Goal: Information Seeking & Learning: Compare options

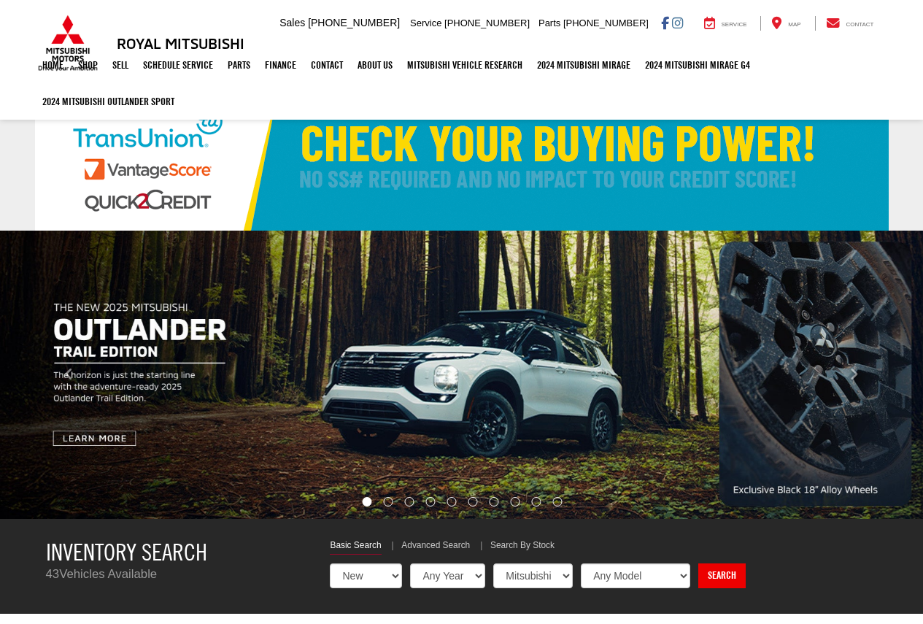
select select "Mitsubishi"
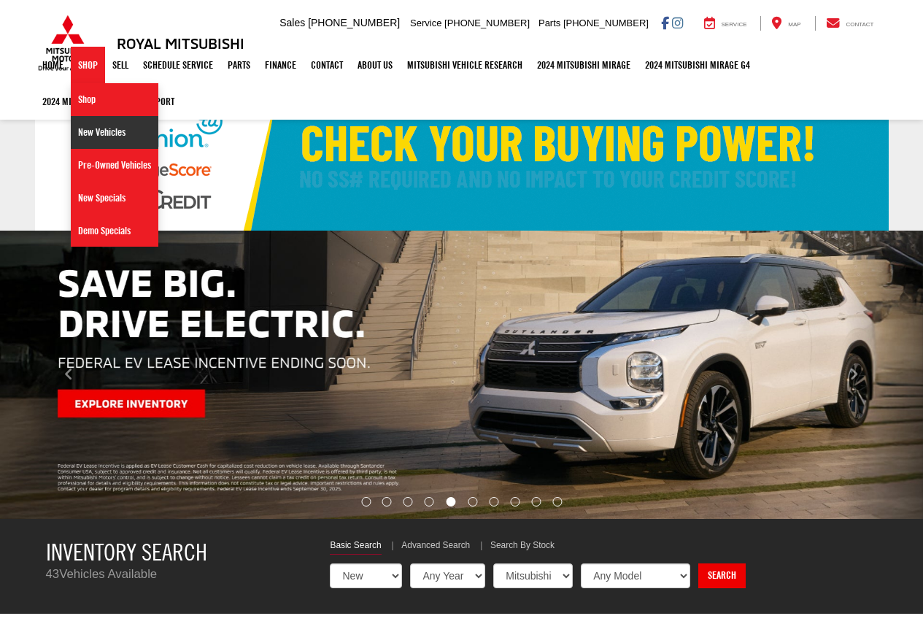
click at [102, 132] on link "New Vehicles" at bounding box center [115, 132] width 88 height 33
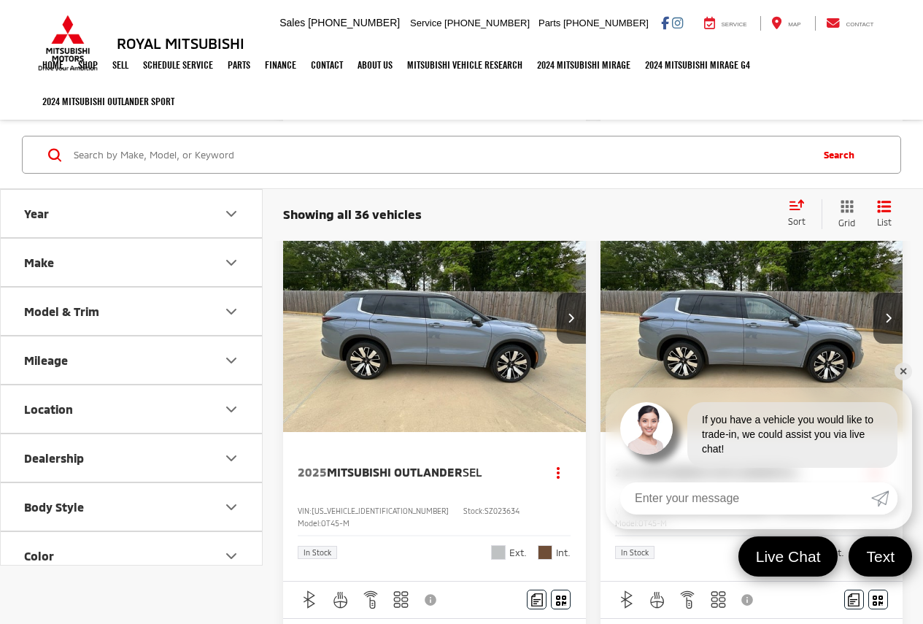
scroll to position [779, 0]
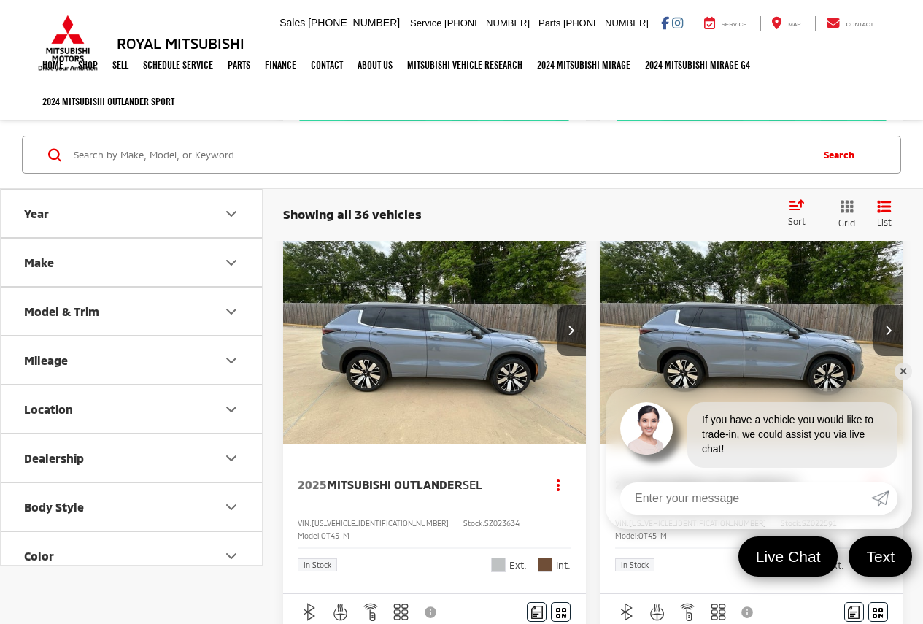
click at [442, 314] on img "2025 Mitsubishi Outlander SEL 0" at bounding box center [434, 331] width 305 height 228
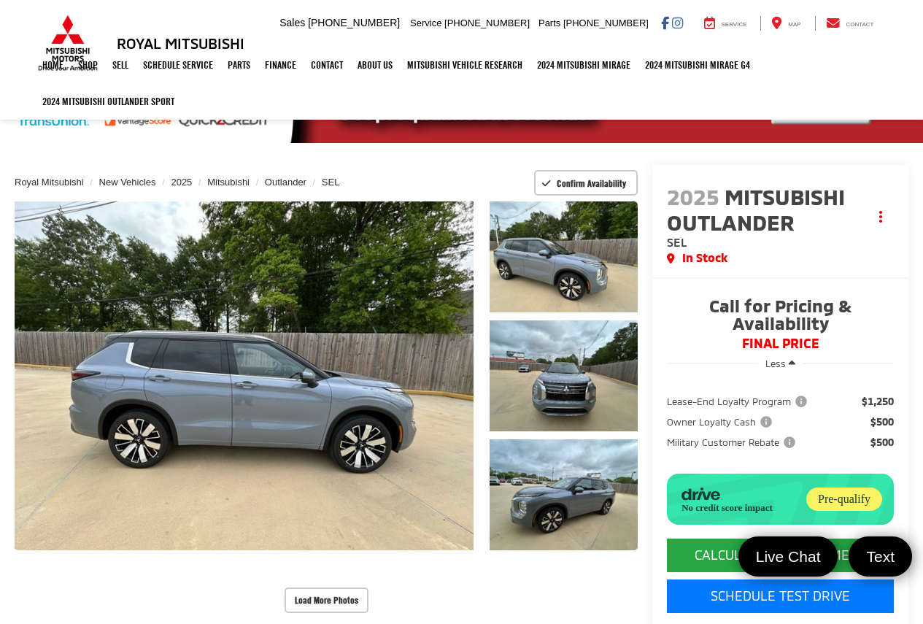
click at [638, 208] on div "2025 Mitsubishi Outlander SEL Copy Link Share Print In Stock Buy Call for Prici…" at bounding box center [773, 416] width 271 height 503
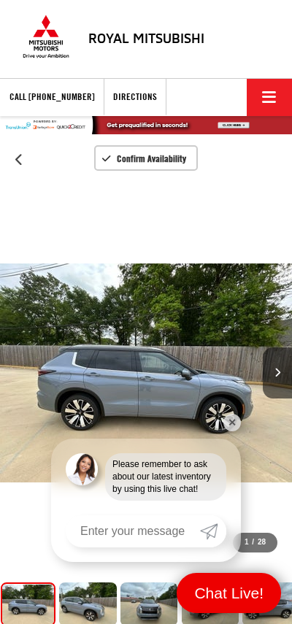
click at [161, 15] on div "Royal Mitsubishi" at bounding box center [146, 39] width 292 height 68
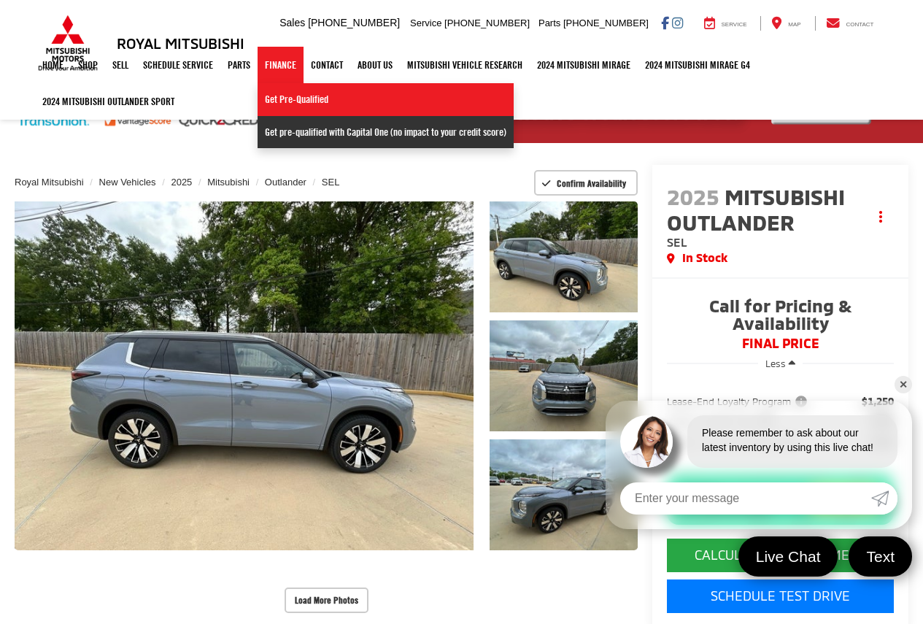
click at [291, 130] on link "Get pre-qualified with Capital One (no impact to your credit score)" at bounding box center [386, 132] width 256 height 32
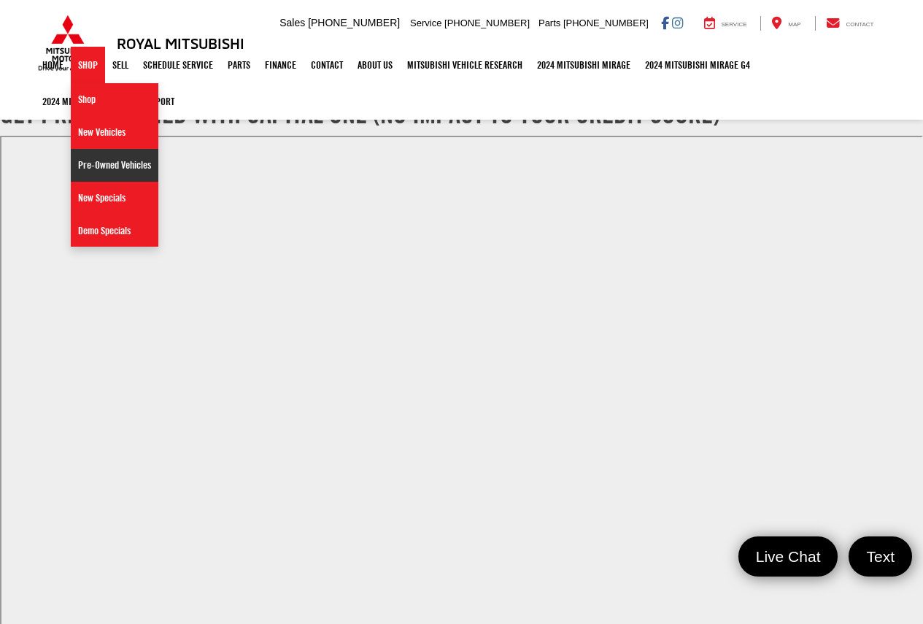
click at [109, 163] on link "Pre-Owned Vehicles" at bounding box center [115, 165] width 88 height 33
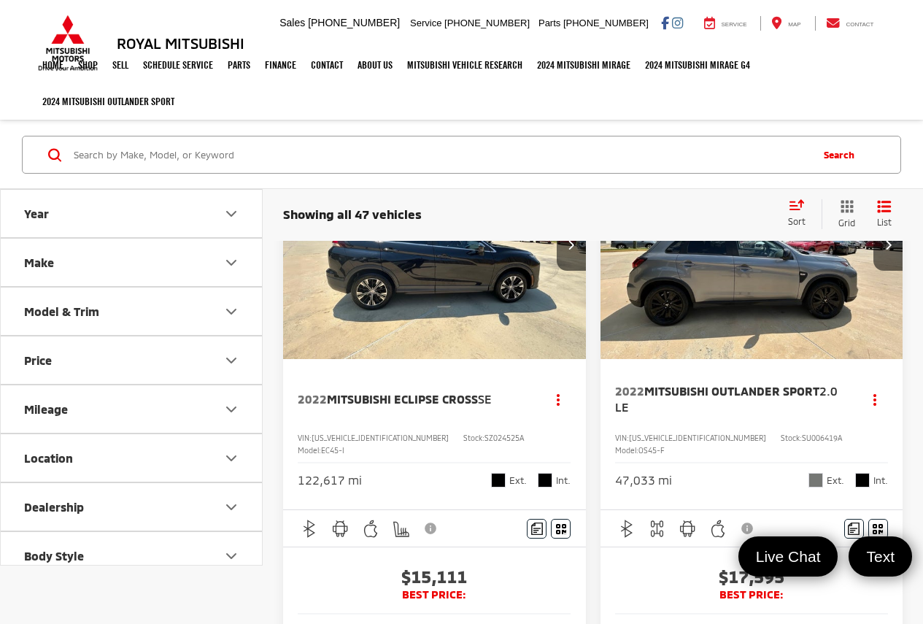
scroll to position [49, 0]
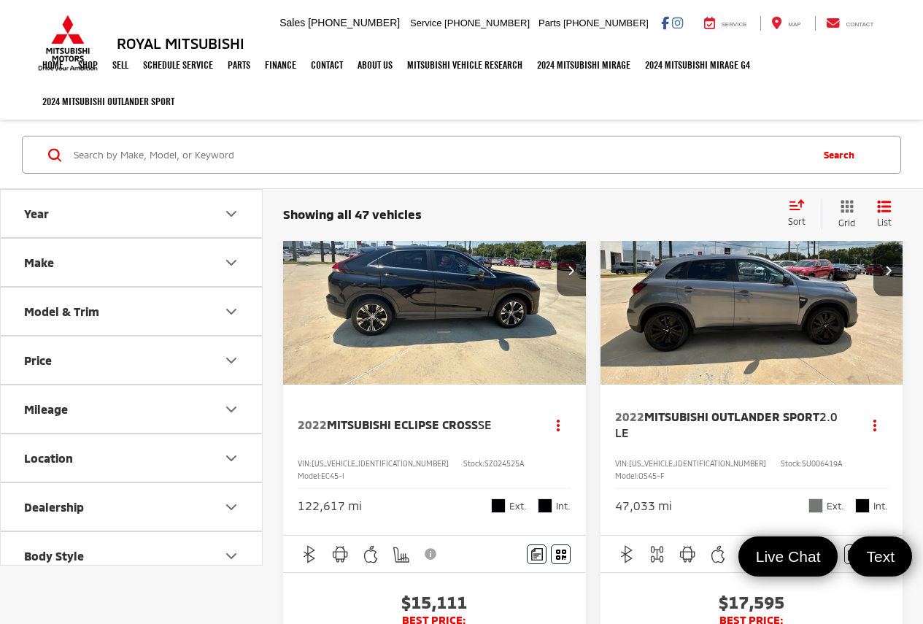
click at [542, 317] on img "2022 Mitsubishi Eclipse Cross SE 0" at bounding box center [434, 271] width 305 height 228
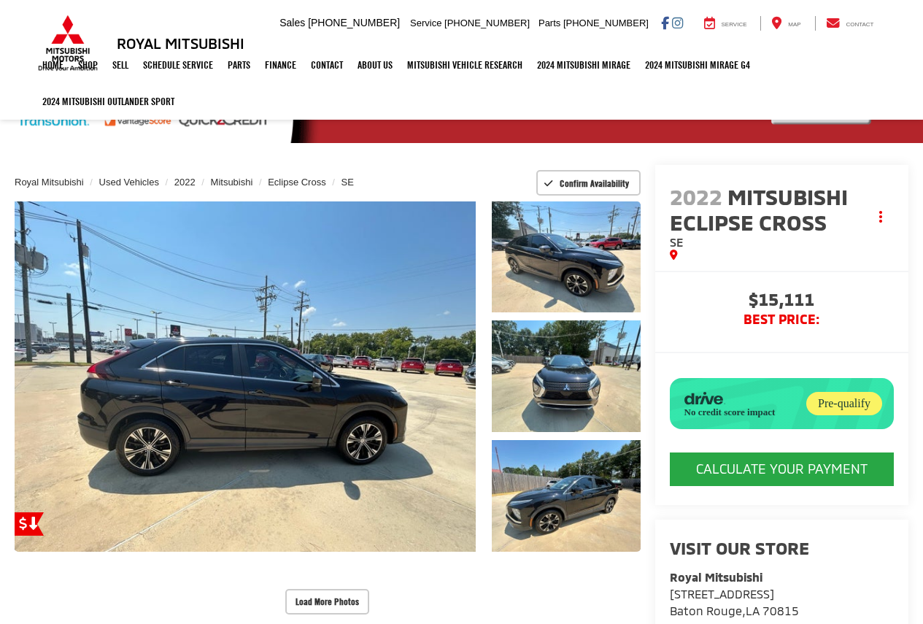
click at [343, 16] on div "Royal Mitsubishi 9255 Airline Hwy, Baton Rouge, LA 70815 Sales Mobile Sales 225…" at bounding box center [462, 23] width 854 height 47
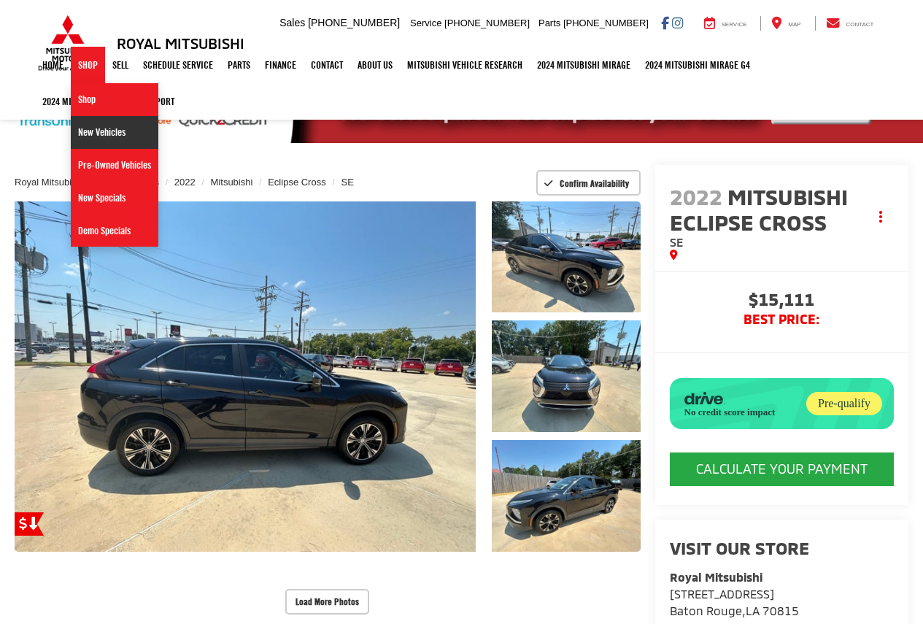
click at [93, 130] on link "New Vehicles" at bounding box center [115, 132] width 88 height 33
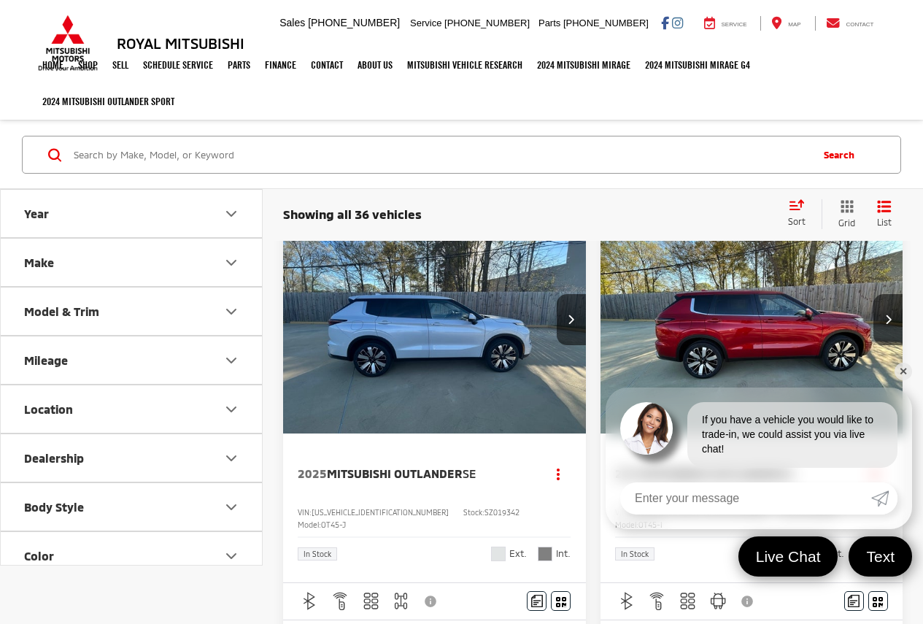
click at [903, 371] on link "✕" at bounding box center [904, 372] width 18 height 18
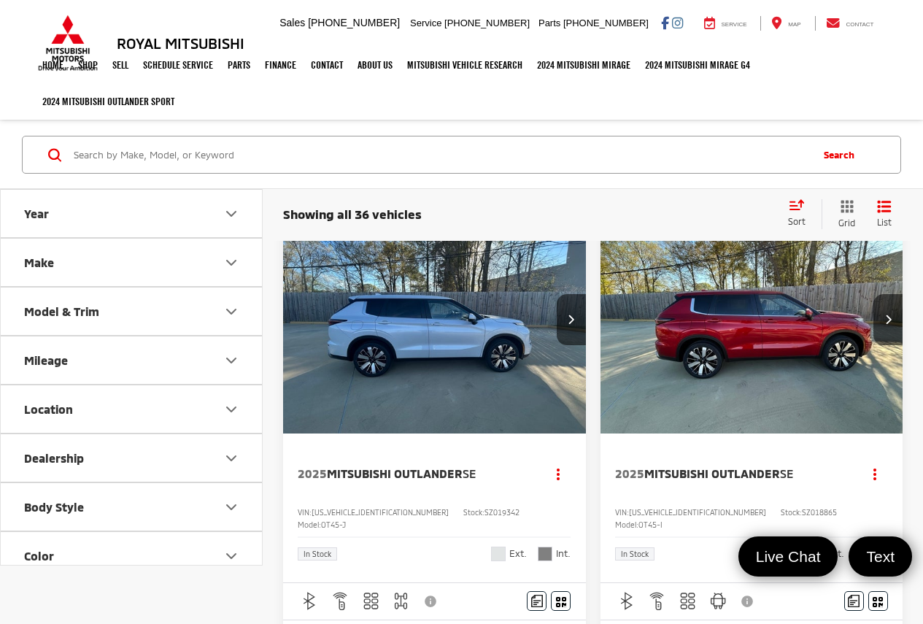
click at [723, 307] on img "2025 Mitsubishi Outlander SE 0" at bounding box center [752, 320] width 305 height 228
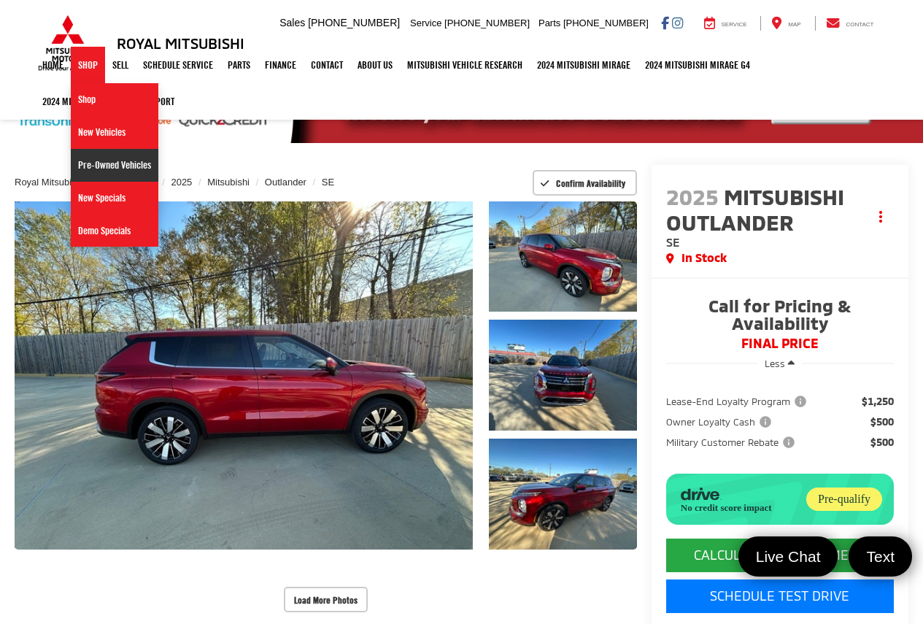
click at [102, 166] on link "Pre-Owned Vehicles" at bounding box center [115, 165] width 88 height 33
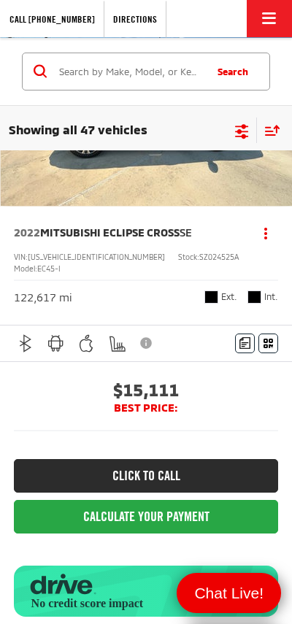
scroll to position [243, 0]
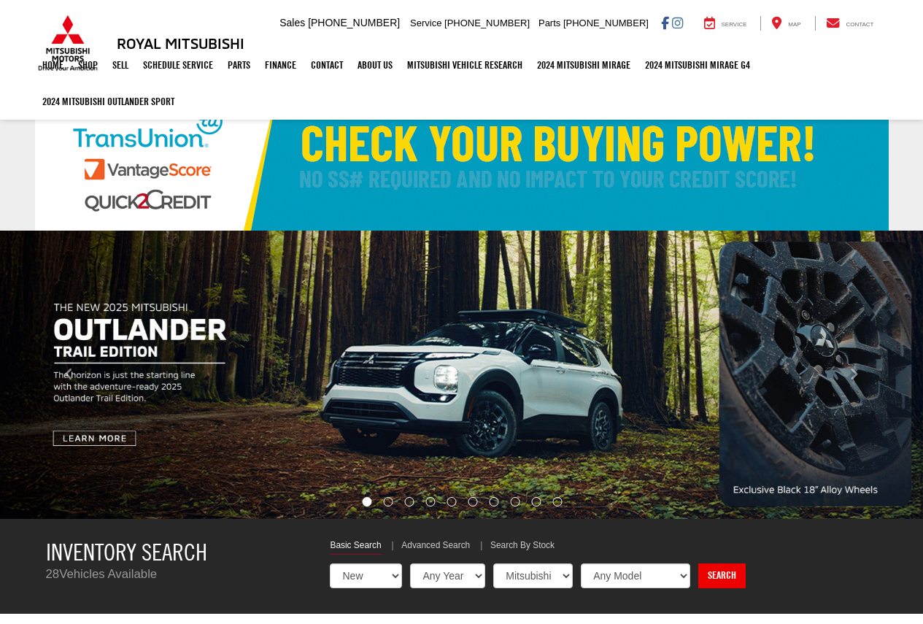
select select "Mitsubishi"
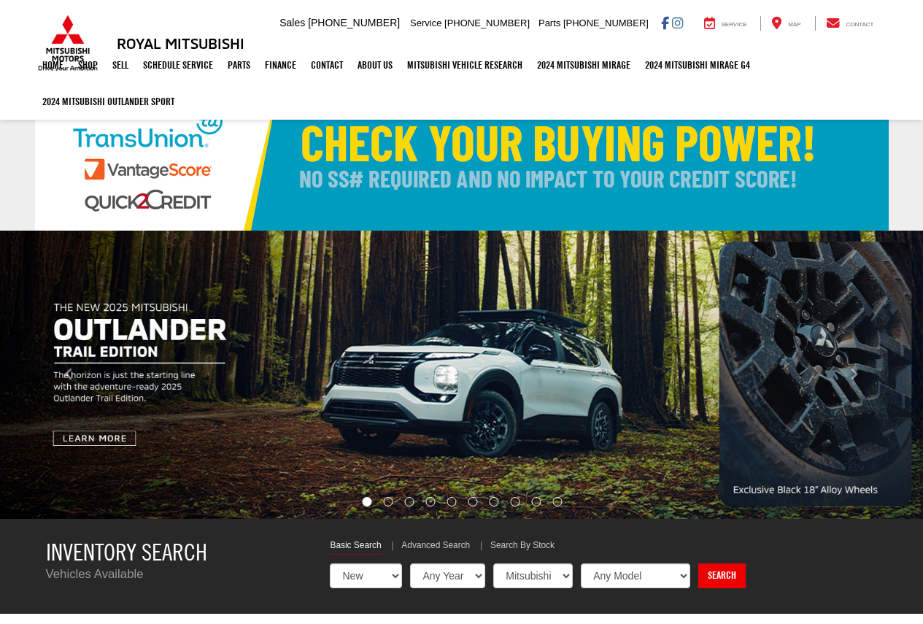
select select "Mitsubishi"
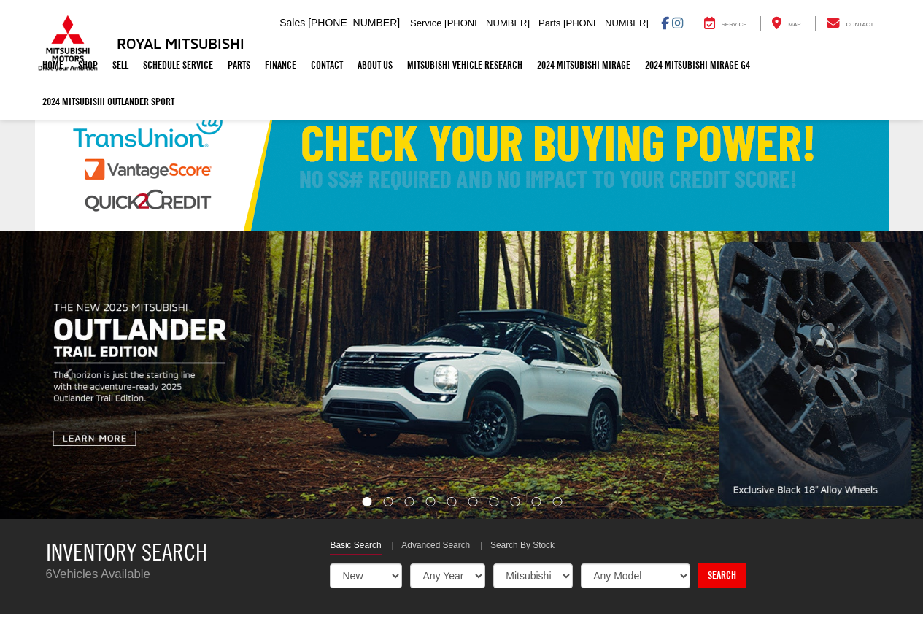
select select "Mitsubishi"
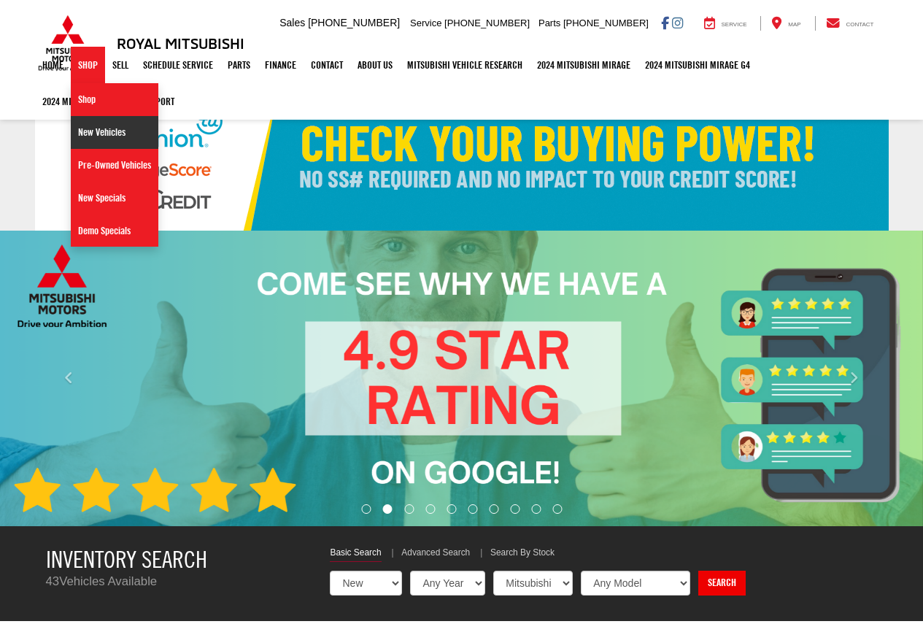
click at [99, 133] on link "New Vehicles" at bounding box center [115, 132] width 88 height 33
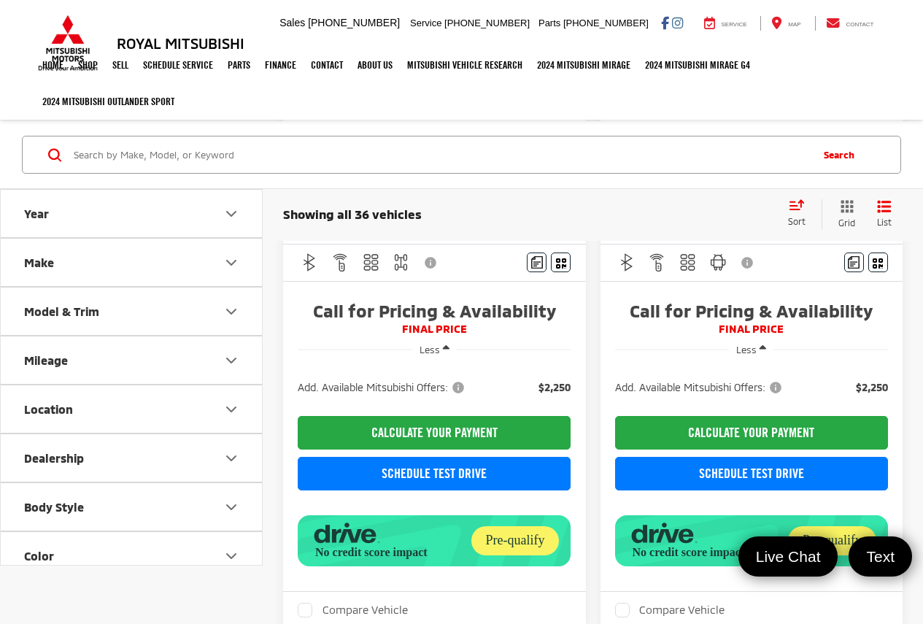
scroll to position [341, 0]
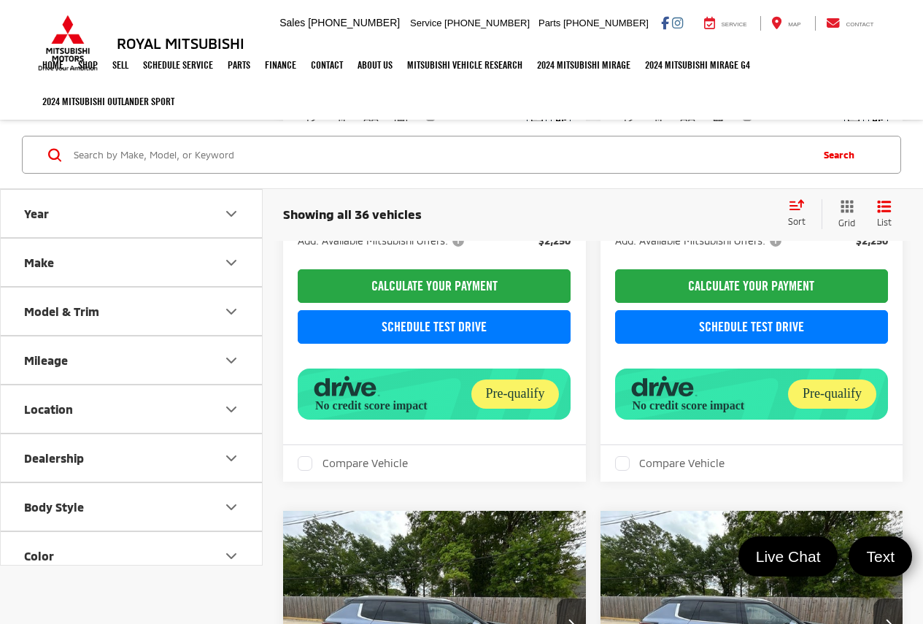
scroll to position [487, 0]
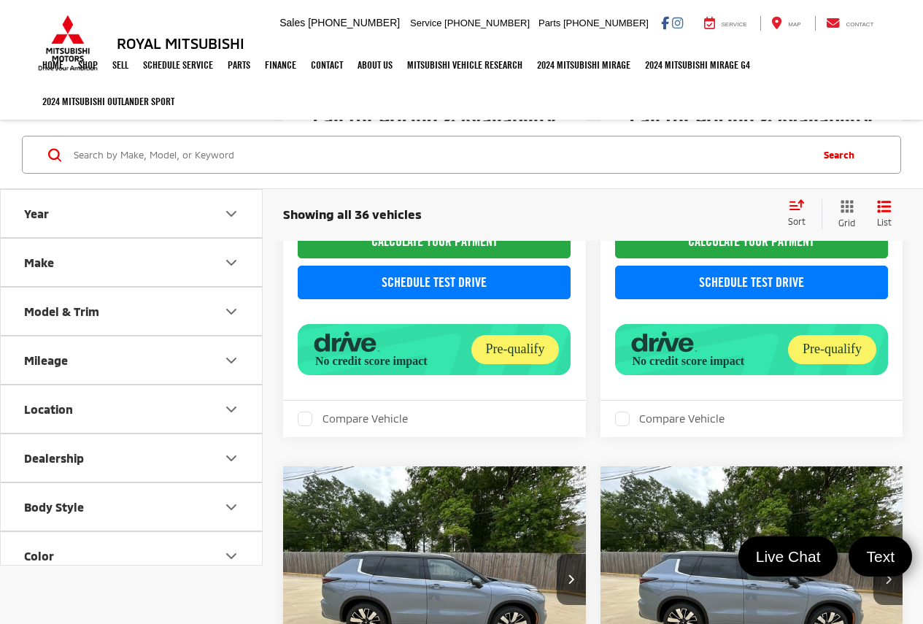
scroll to position [535, 0]
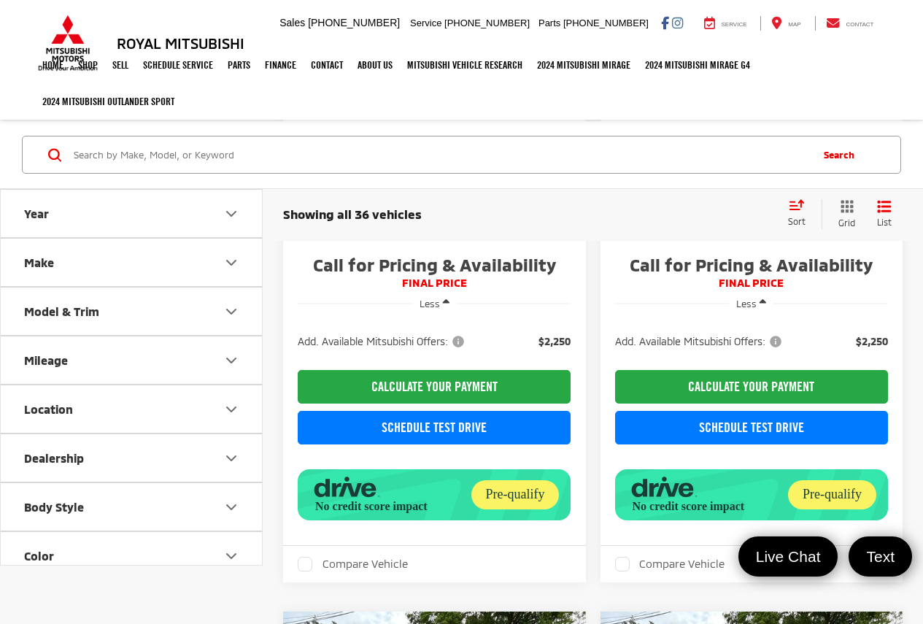
scroll to position [438, 0]
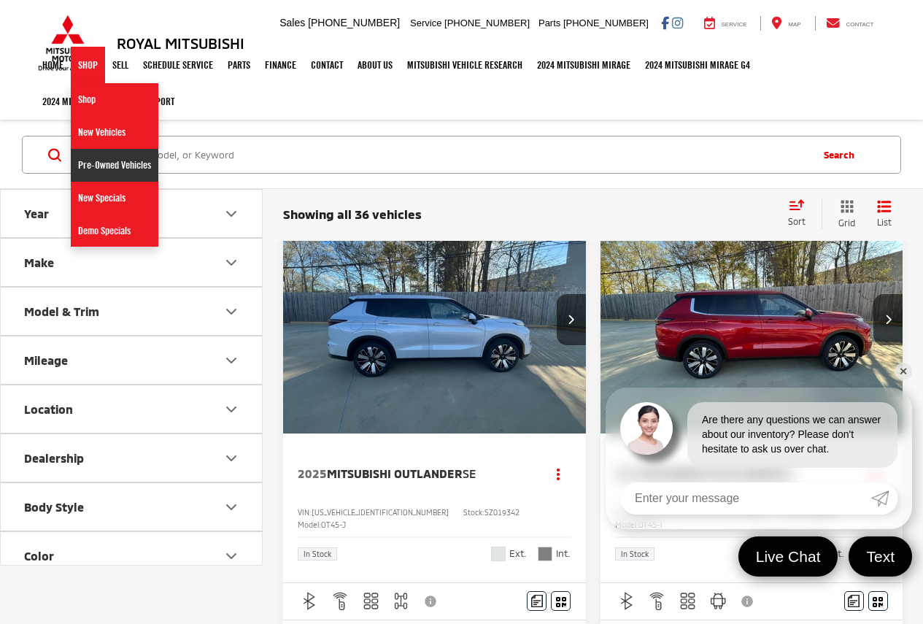
click at [125, 170] on link "Pre-Owned Vehicles" at bounding box center [115, 165] width 88 height 33
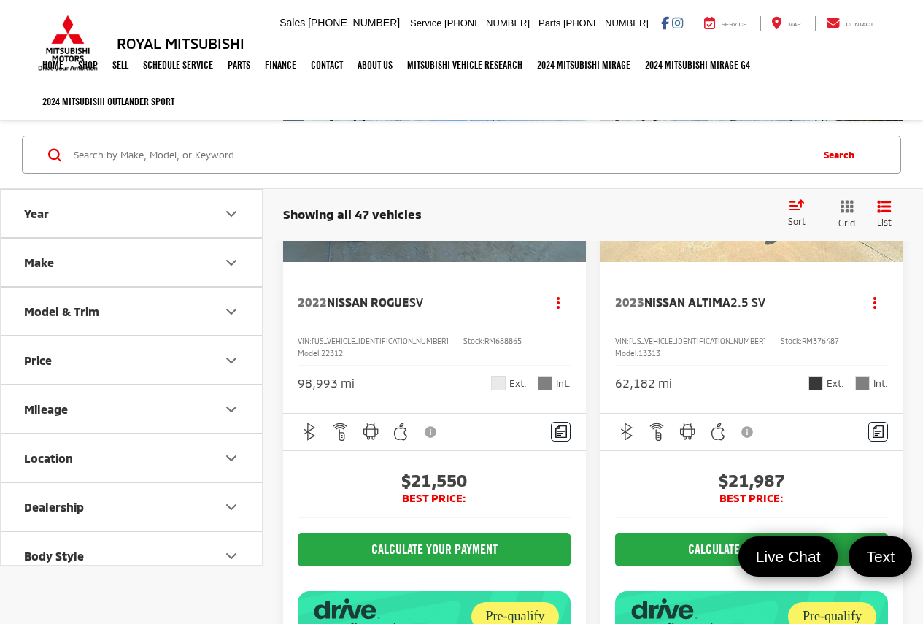
scroll to position [6473, 0]
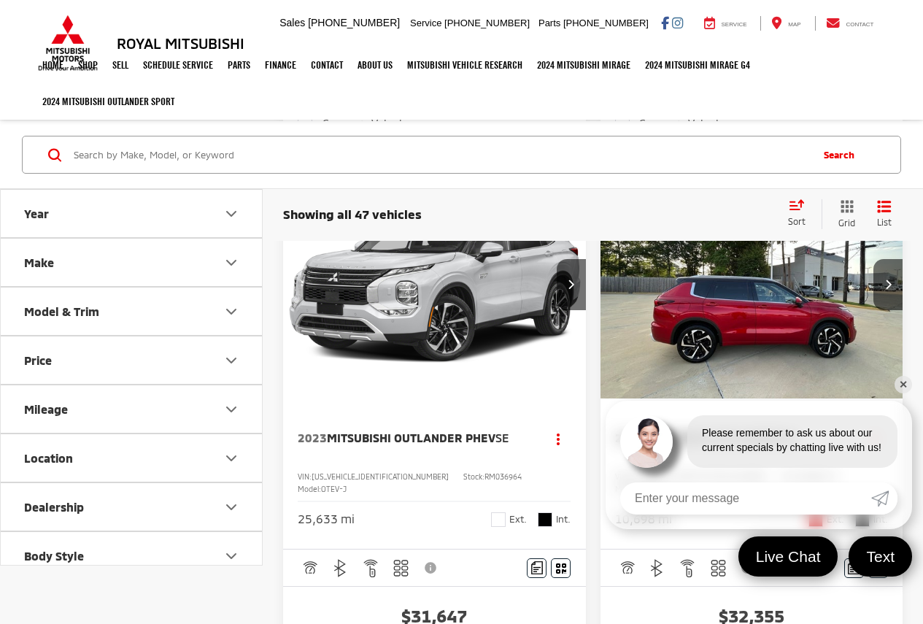
click at [901, 382] on link "✕" at bounding box center [904, 385] width 18 height 18
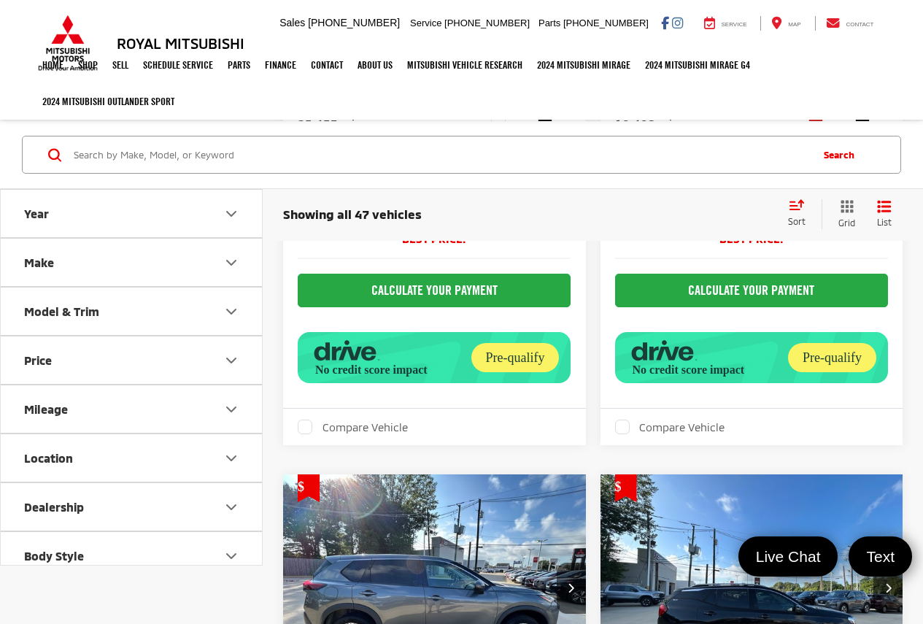
scroll to position [4178, 0]
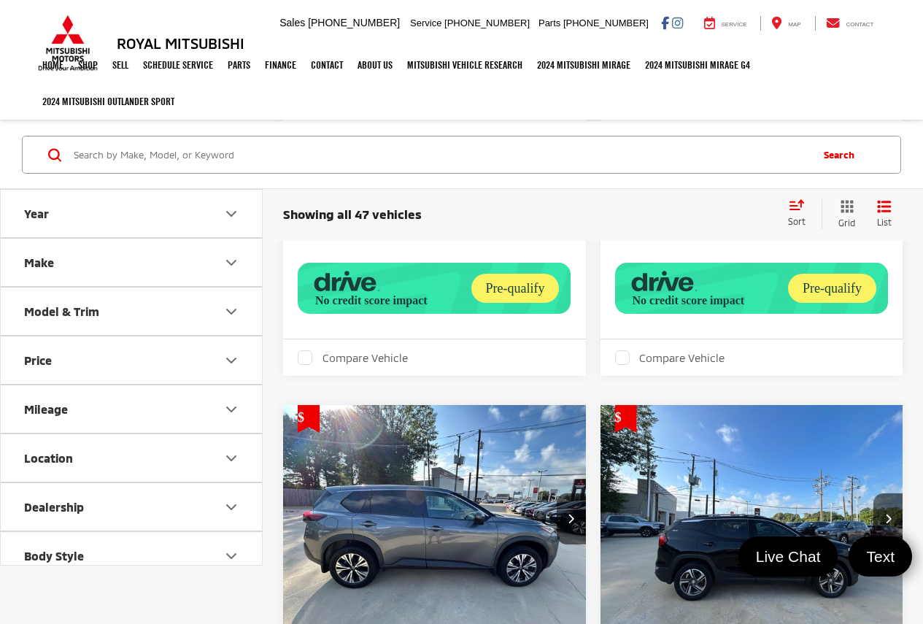
scroll to position [4006, 0]
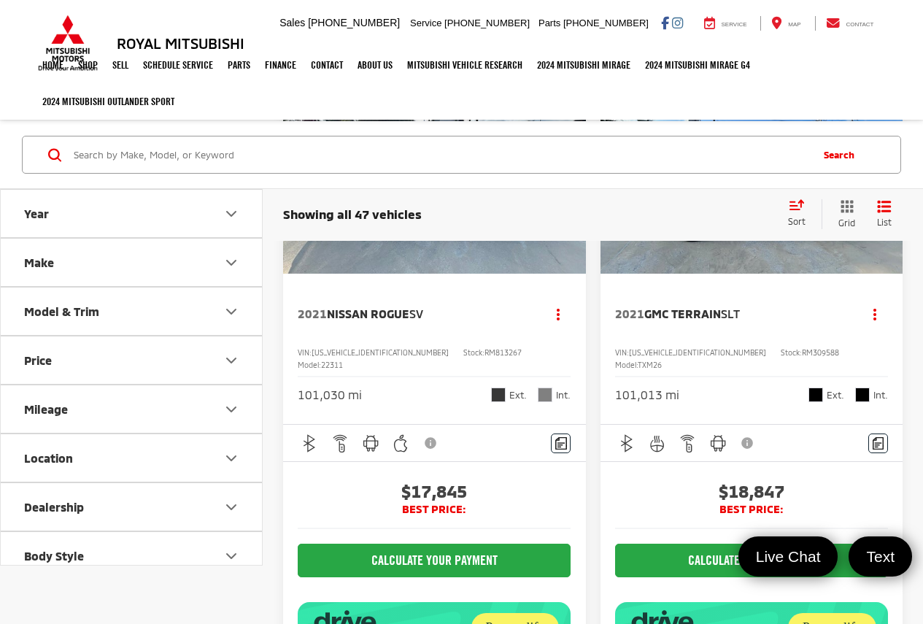
scroll to position [4687, 0]
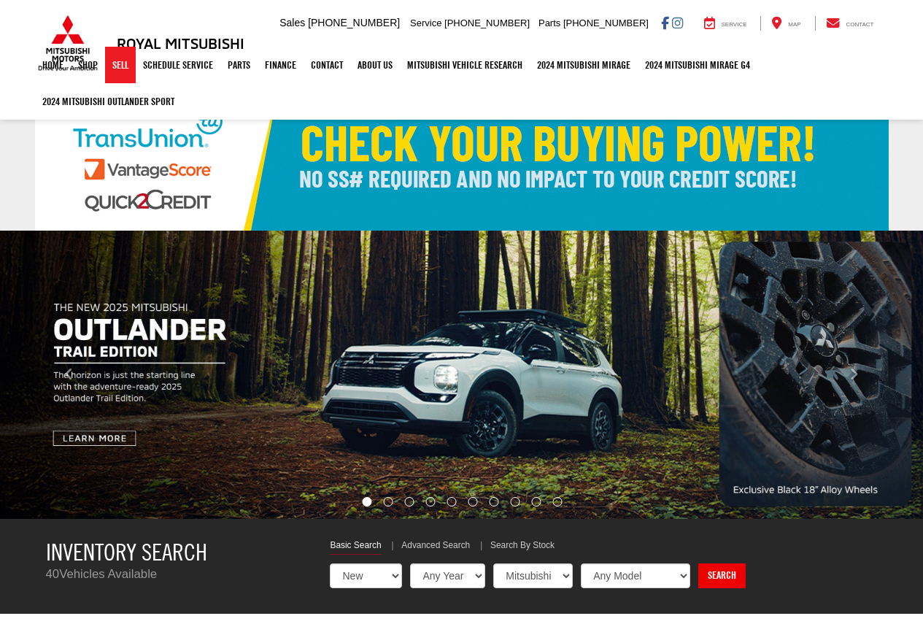
select select "Mitsubishi"
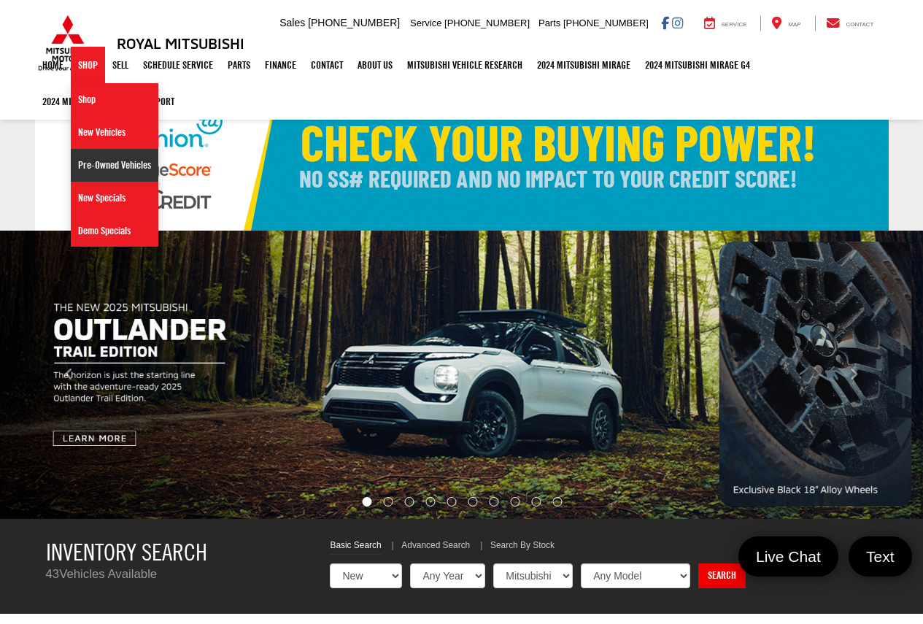
click at [104, 169] on link "Pre-Owned Vehicles" at bounding box center [115, 165] width 88 height 33
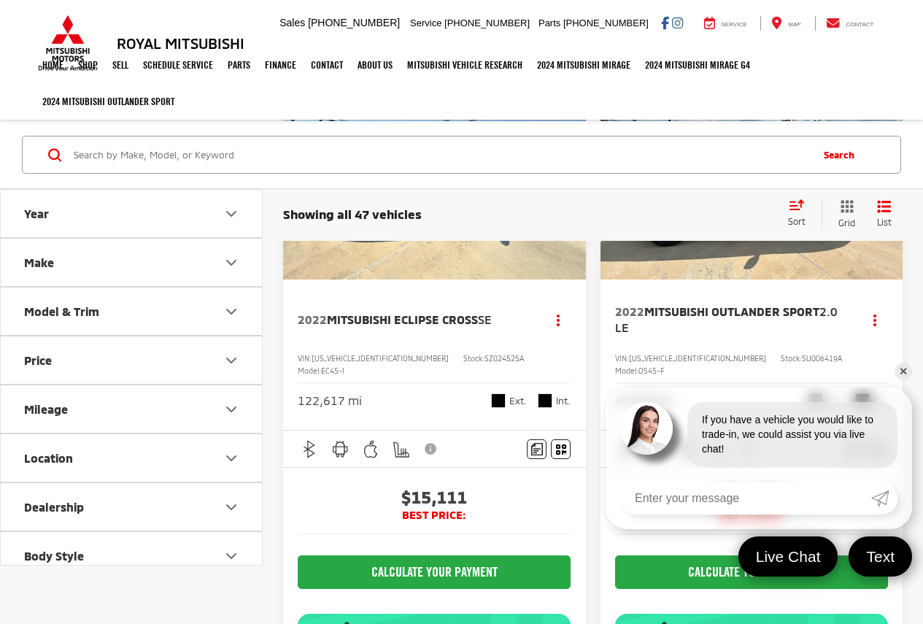
scroll to position [146, 0]
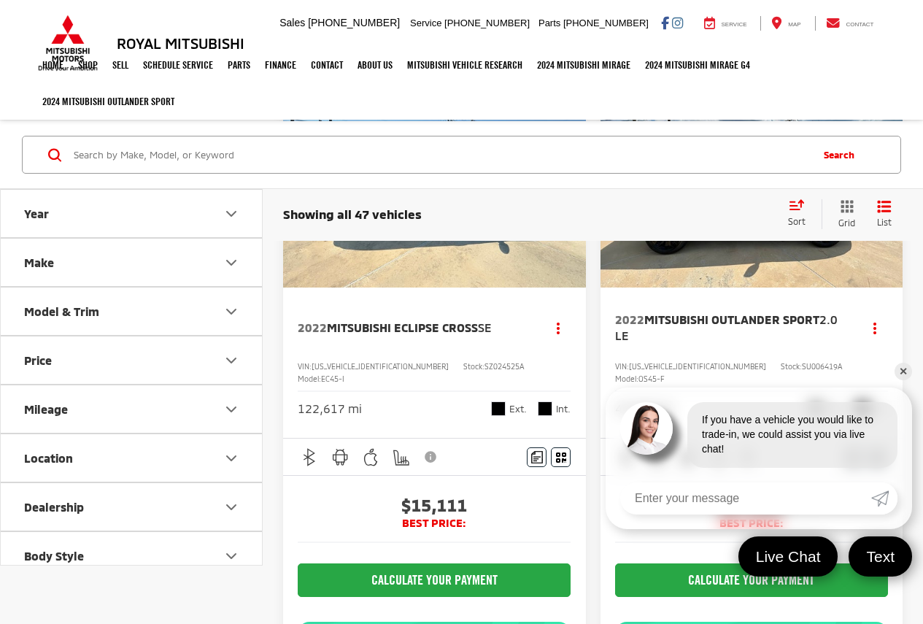
click at [723, 254] on img "2022 Mitsubishi Outlander Sport 2.0 LE 0" at bounding box center [752, 174] width 305 height 228
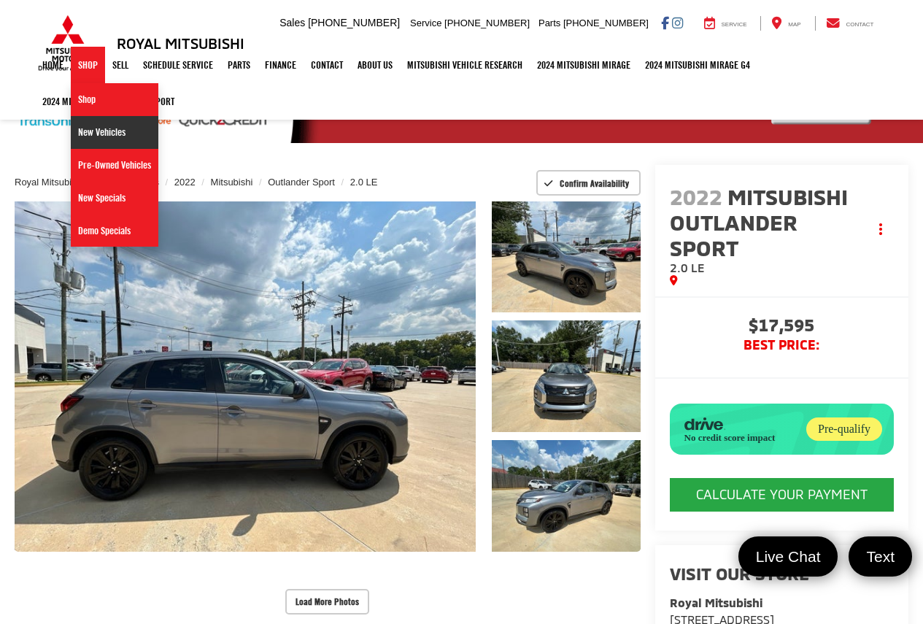
click at [103, 130] on link "New Vehicles" at bounding box center [115, 132] width 88 height 33
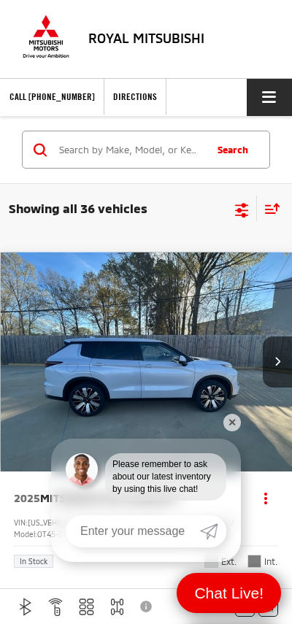
click at [271, 97] on span "Click to show site navigation" at bounding box center [269, 97] width 14 height 1
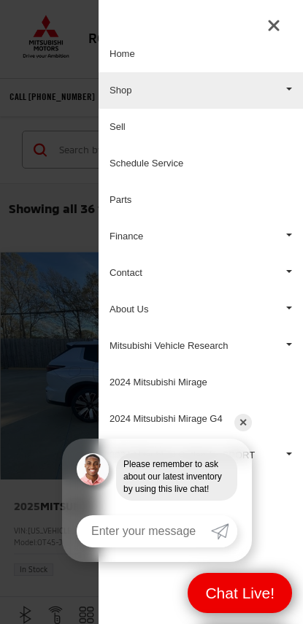
click at [148, 92] on link "Shop" at bounding box center [201, 90] width 204 height 36
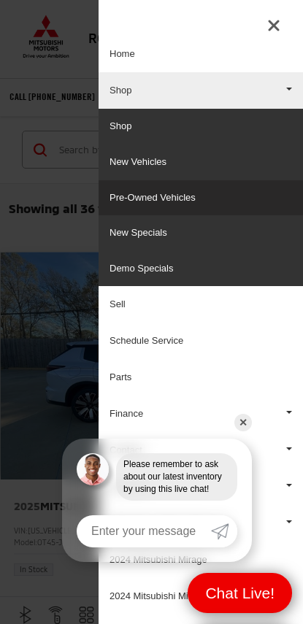
click at [147, 196] on link "Pre-Owned Vehicles" at bounding box center [201, 198] width 204 height 36
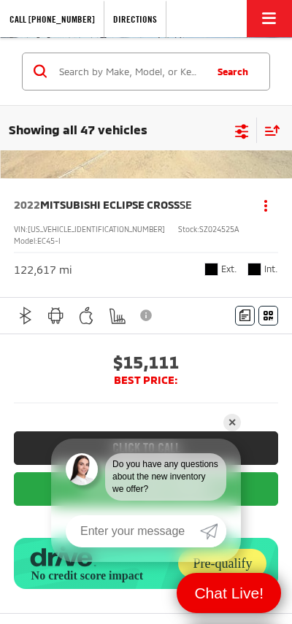
click at [235, 423] on link "✕" at bounding box center [232, 423] width 18 height 18
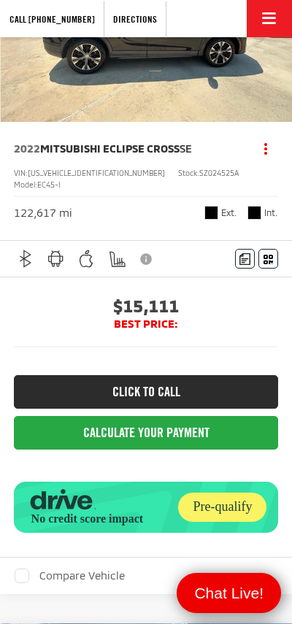
scroll to position [292, 0]
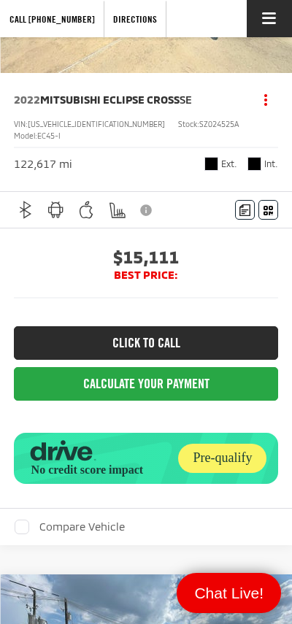
click at [269, 18] on span "Click to show site navigation" at bounding box center [269, 18] width 14 height 1
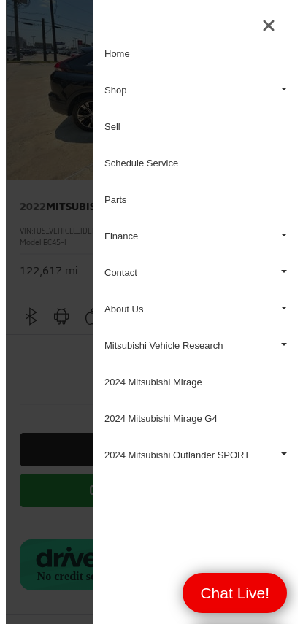
scroll to position [0, 0]
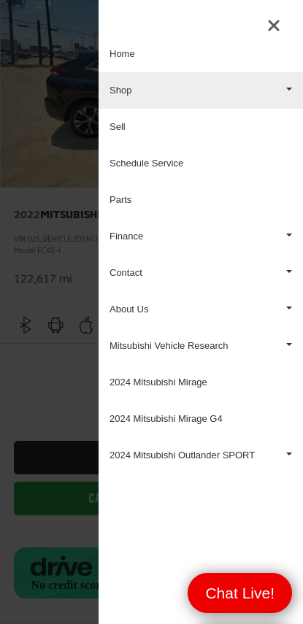
click at [145, 93] on link "Shop" at bounding box center [201, 90] width 204 height 36
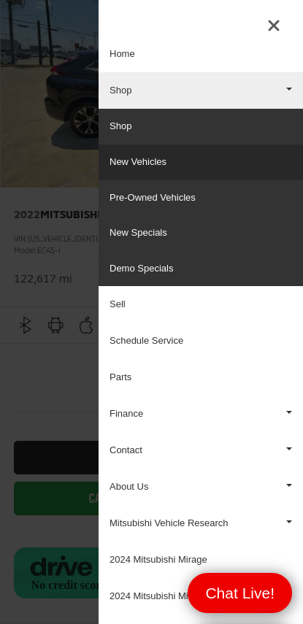
click at [130, 156] on link "New Vehicles" at bounding box center [201, 162] width 204 height 36
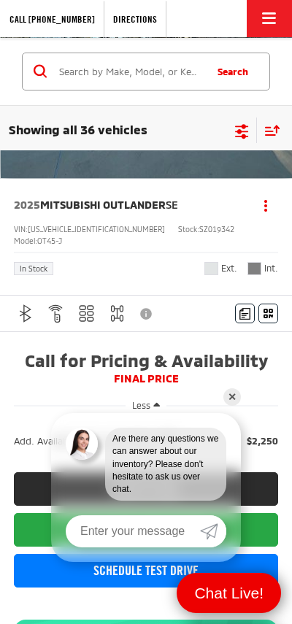
click at [231, 397] on link "✕" at bounding box center [232, 397] width 18 height 18
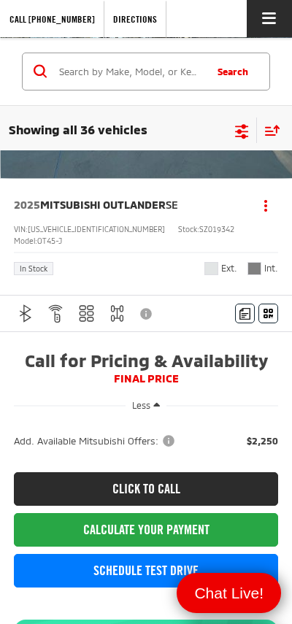
click at [273, 28] on button "Click to show site navigation" at bounding box center [269, 18] width 45 height 37
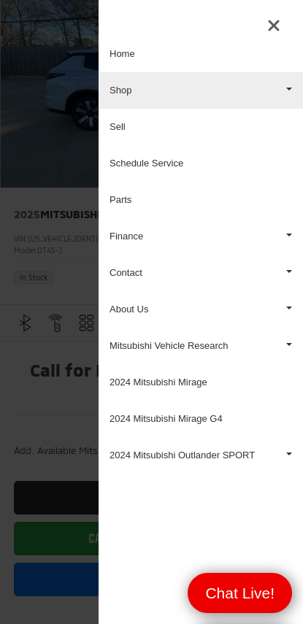
click at [194, 91] on link "Shop" at bounding box center [201, 90] width 204 height 36
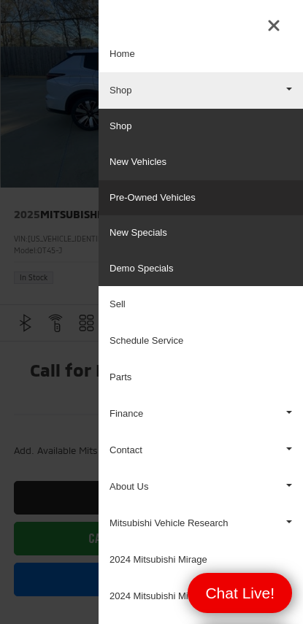
click at [164, 194] on link "Pre-Owned Vehicles" at bounding box center [201, 198] width 204 height 36
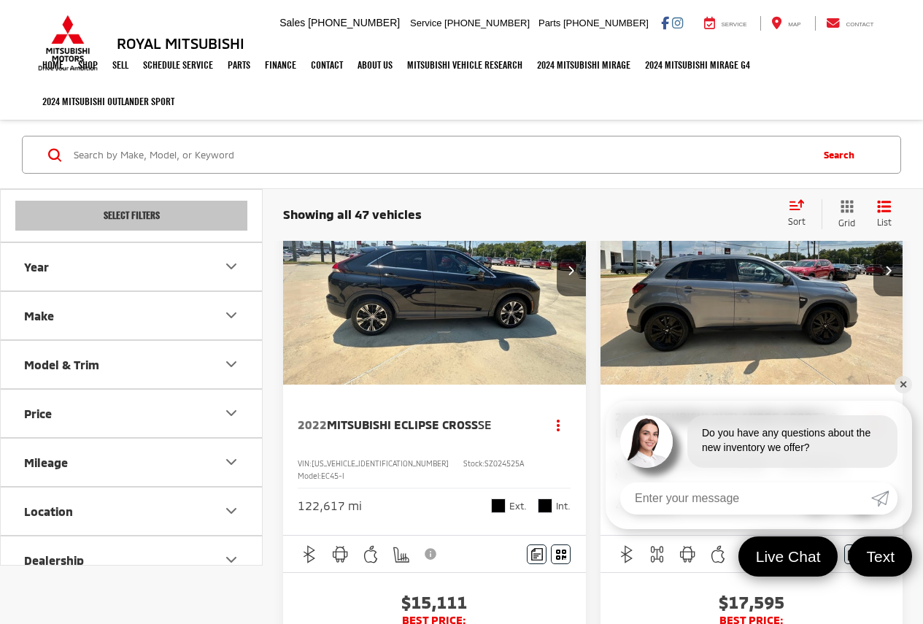
drag, startPoint x: 590, startPoint y: 396, endPoint x: 901, endPoint y: 383, distance: 311.2
click at [901, 383] on link "✕" at bounding box center [904, 385] width 18 height 18
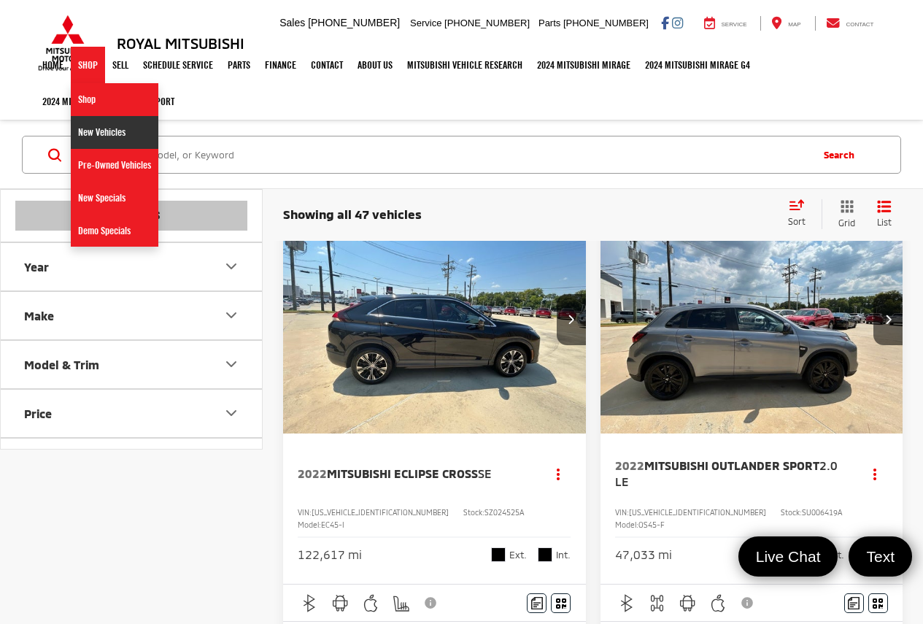
click at [104, 131] on link "New Vehicles" at bounding box center [115, 132] width 88 height 33
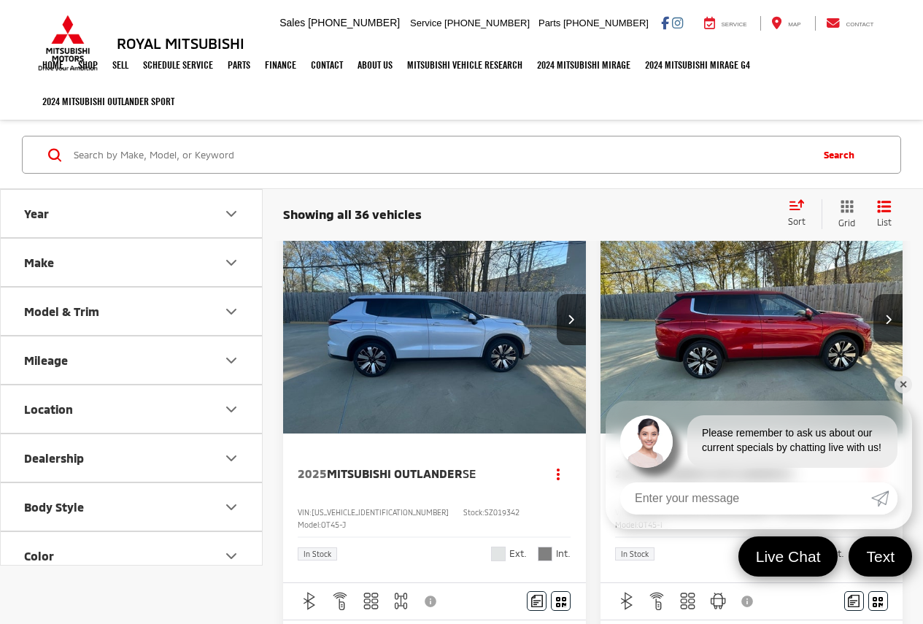
drag, startPoint x: 593, startPoint y: 379, endPoint x: 593, endPoint y: 391, distance: 12.4
click at [901, 385] on link "✕" at bounding box center [904, 385] width 18 height 18
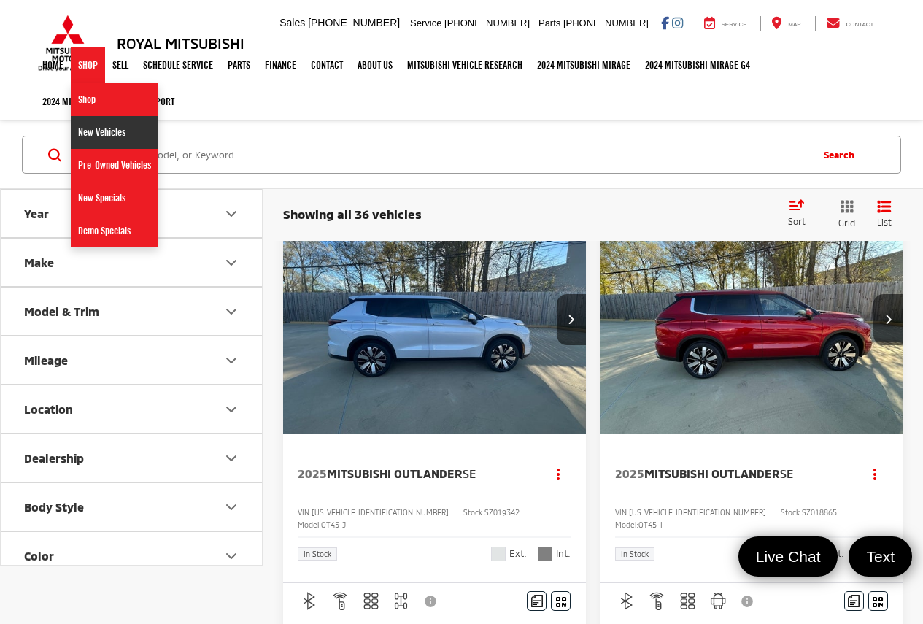
click at [103, 130] on link "New Vehicles" at bounding box center [115, 132] width 88 height 33
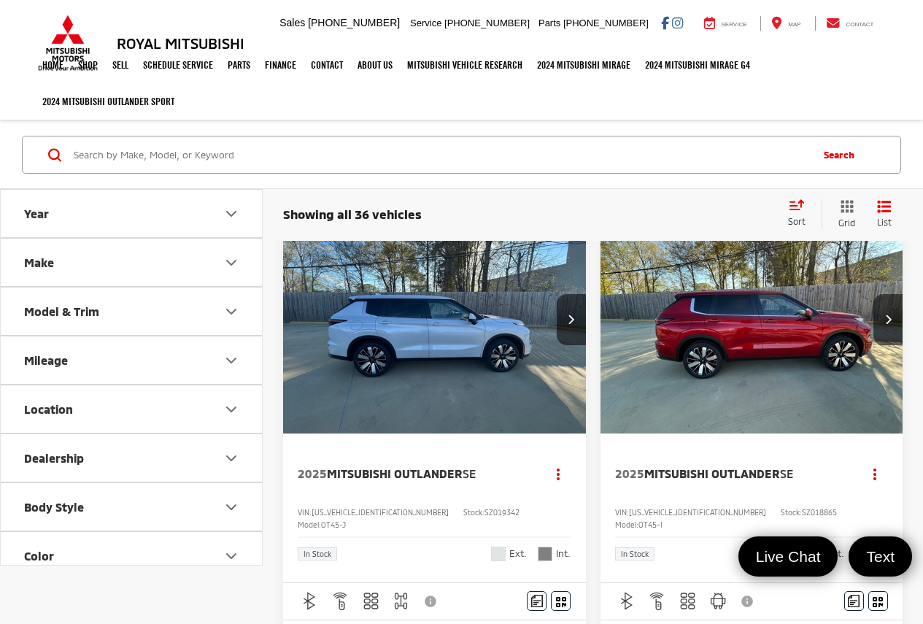
click at [449, 282] on img "2025 Mitsubishi Outlander SE 0" at bounding box center [434, 320] width 305 height 228
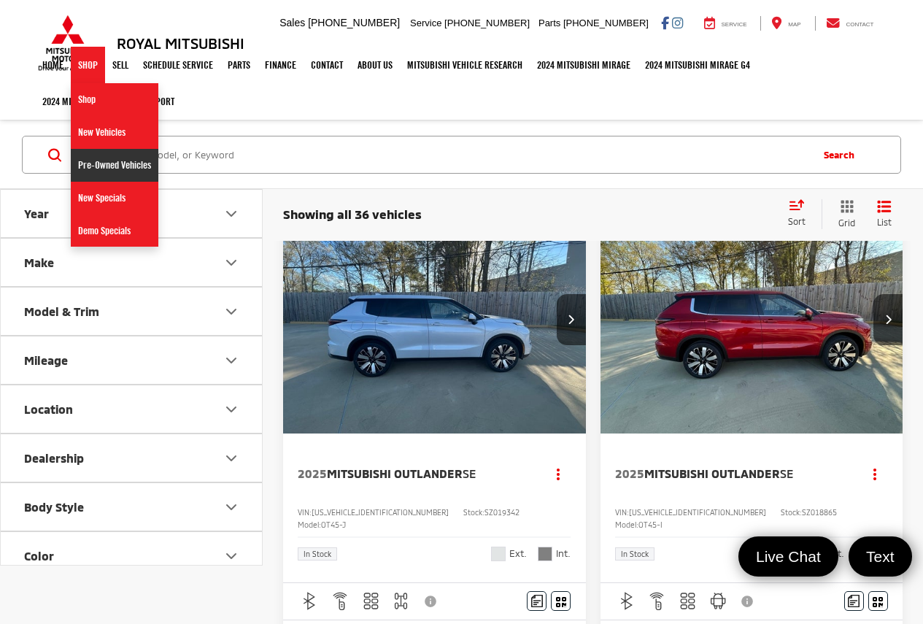
click at [123, 169] on link "Pre-Owned Vehicles" at bounding box center [115, 165] width 88 height 33
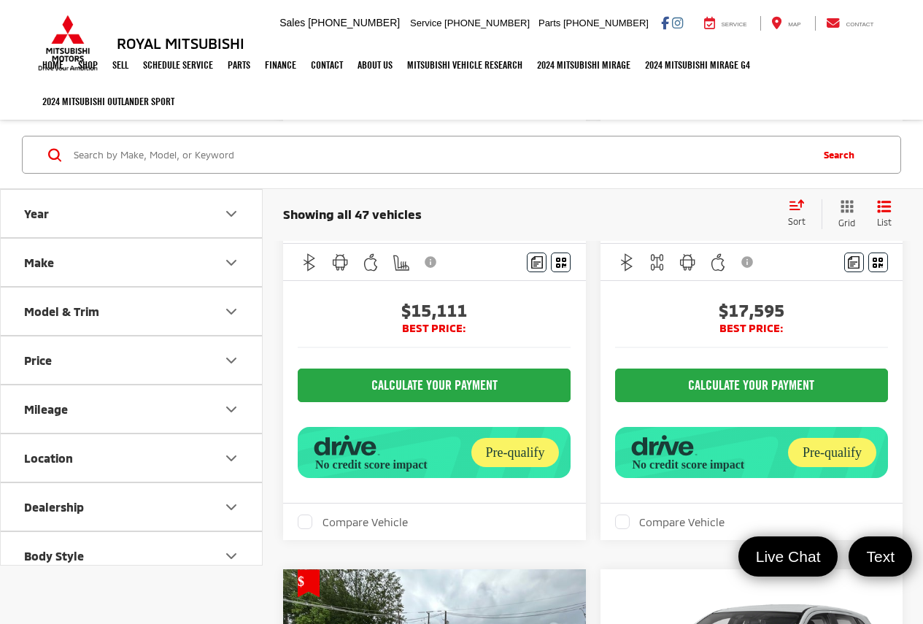
scroll to position [49, 0]
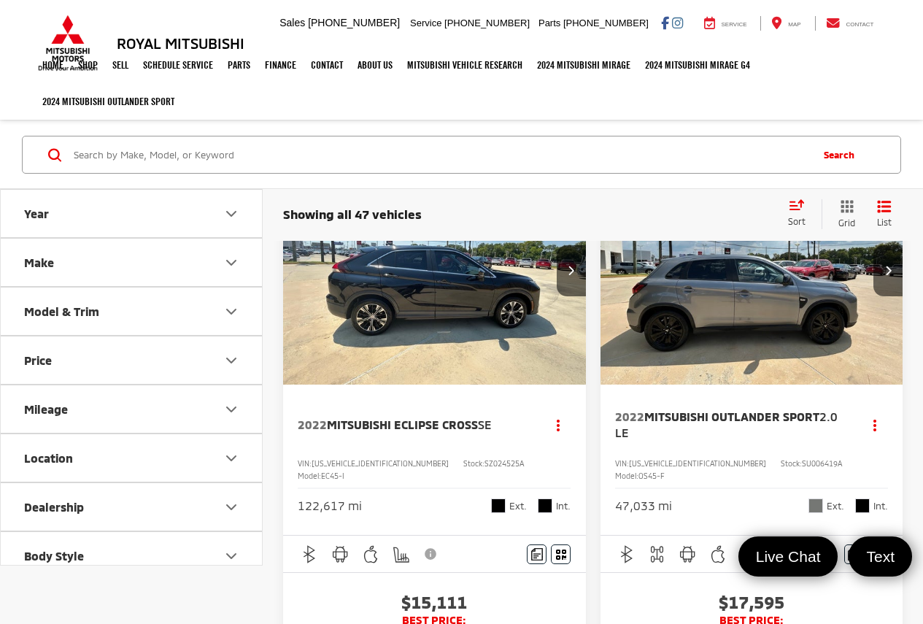
click at [333, 20] on div "Royal Mitsubishi 9255 Airline Hwy, Baton Rouge, LA 70815 Sales Mobile Sales 225…" at bounding box center [462, 23] width 854 height 47
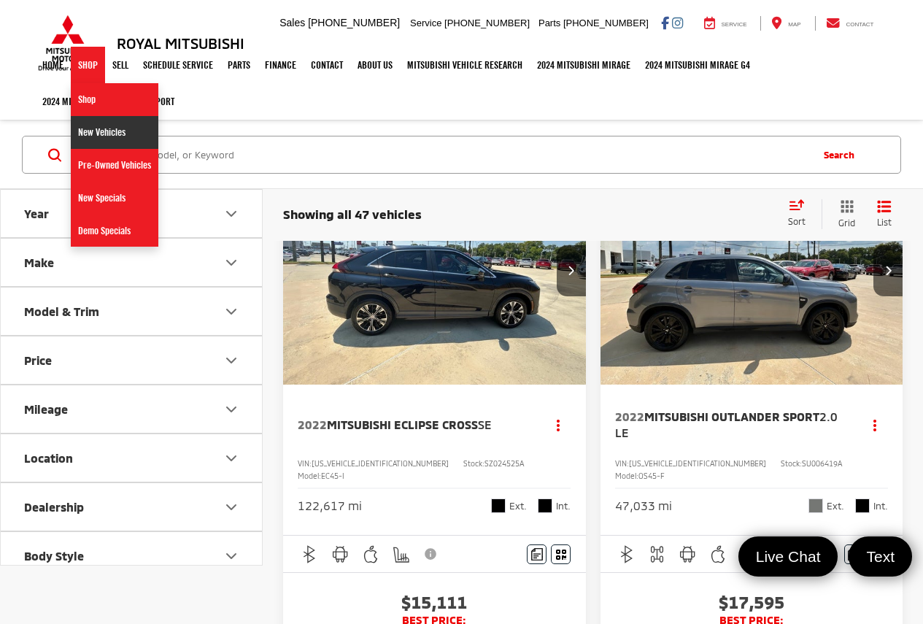
click at [124, 135] on link "New Vehicles" at bounding box center [115, 132] width 88 height 33
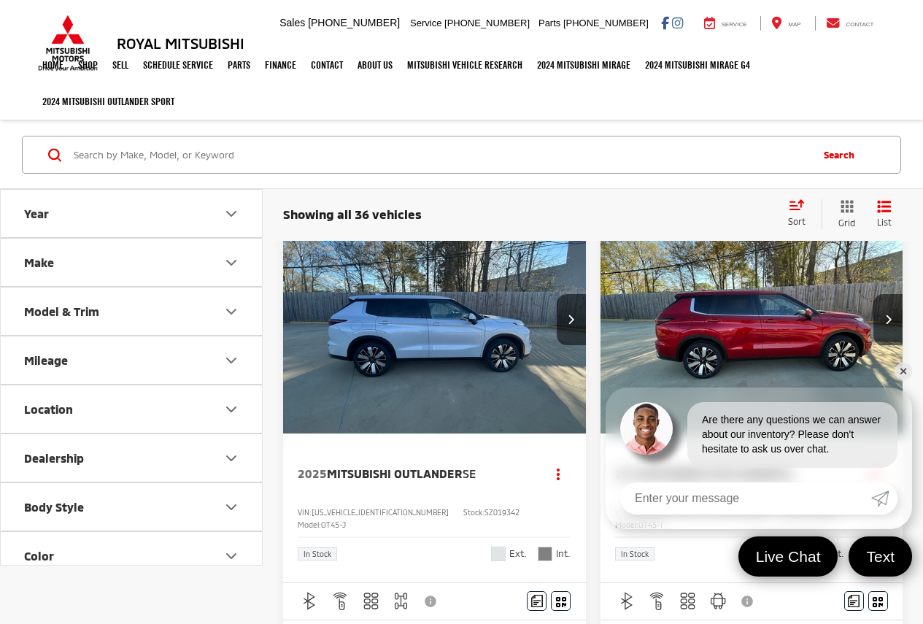
click at [905, 368] on link "✕" at bounding box center [904, 372] width 18 height 18
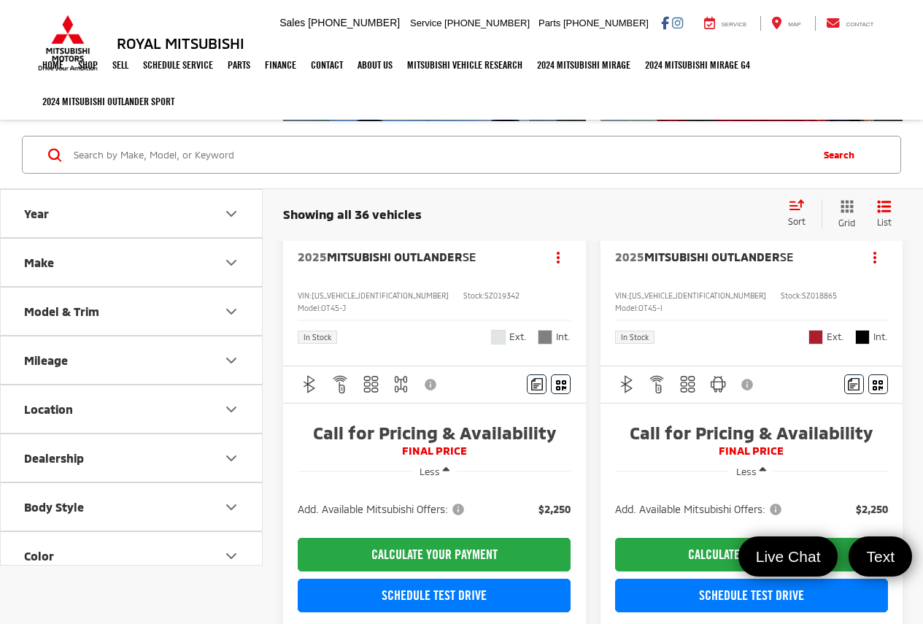
scroll to position [243, 0]
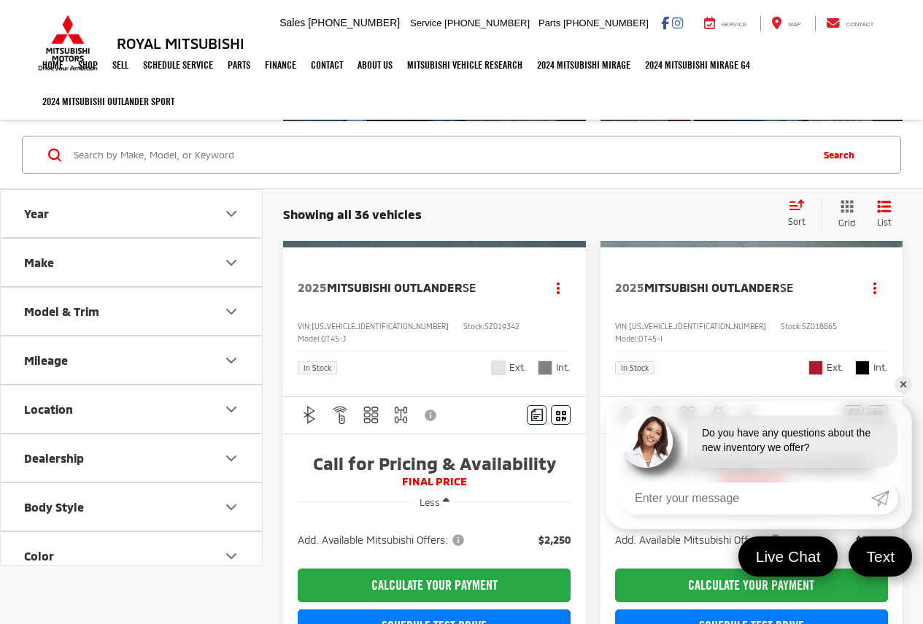
scroll to position [389, 0]
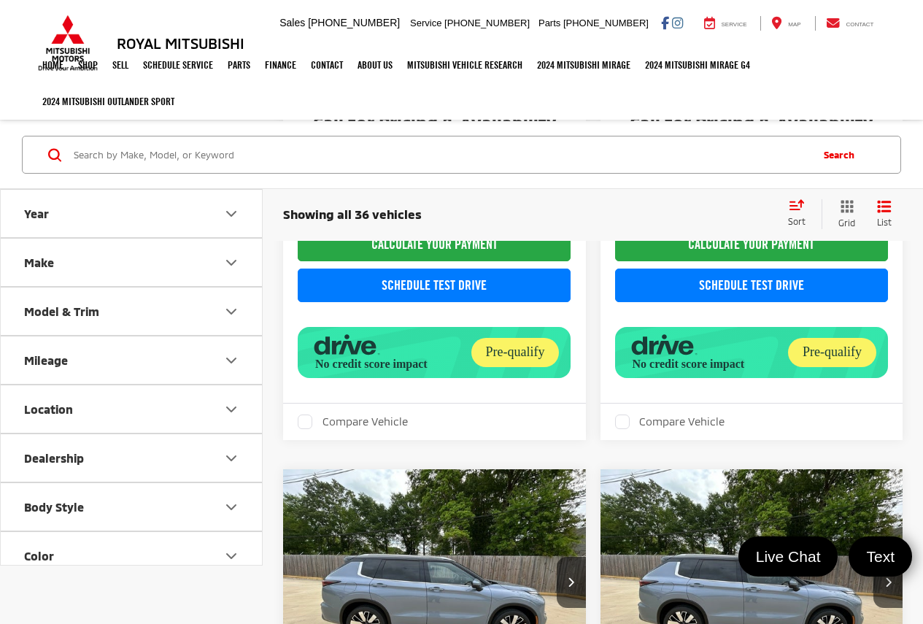
scroll to position [584, 0]
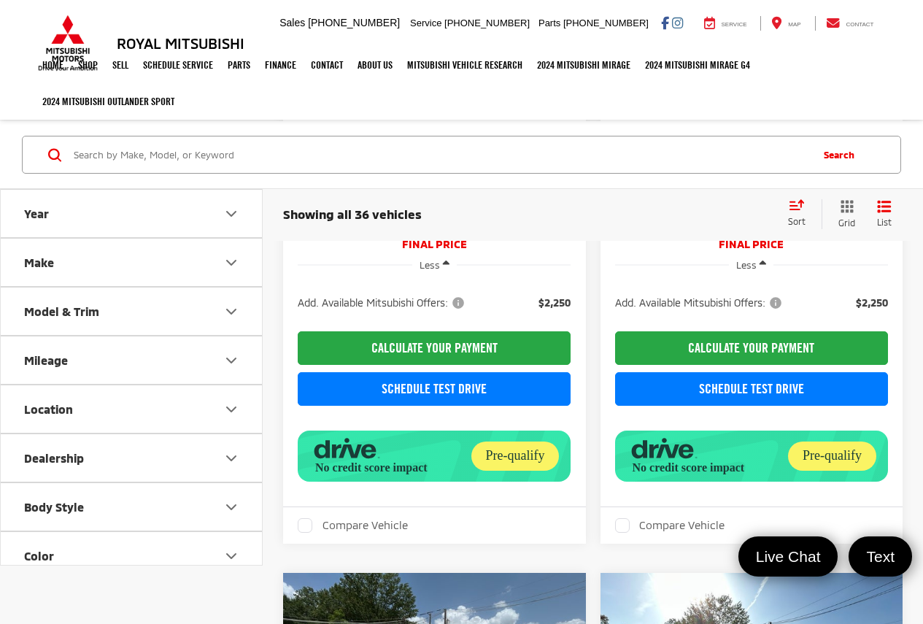
scroll to position [1265, 0]
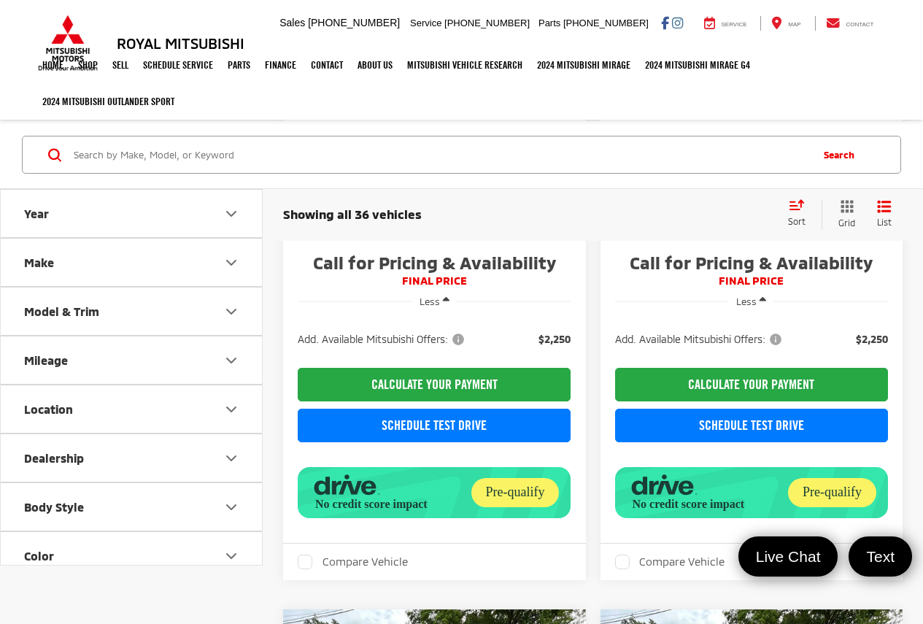
scroll to position [389, 0]
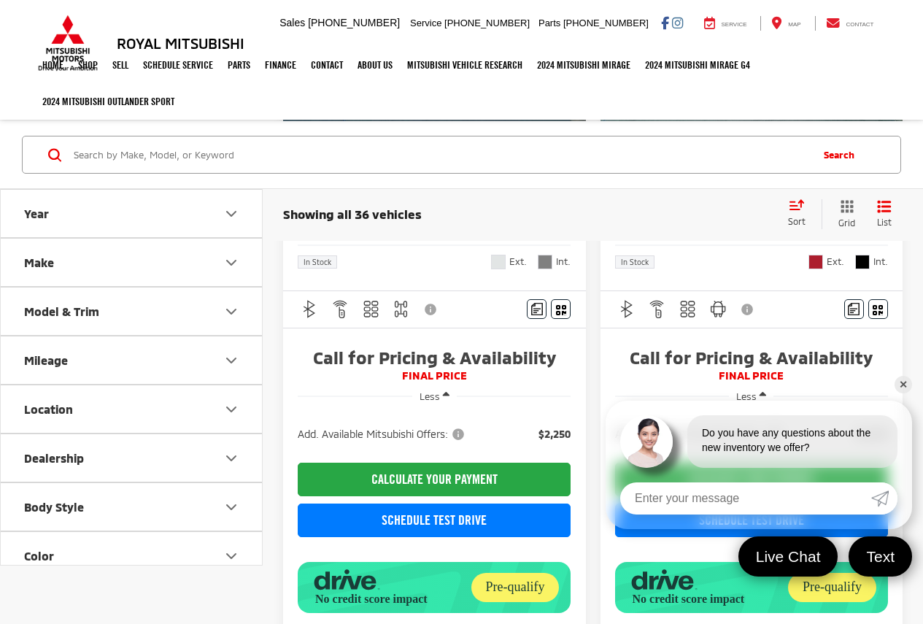
scroll to position [97, 0]
